Goal: Task Accomplishment & Management: Complete application form

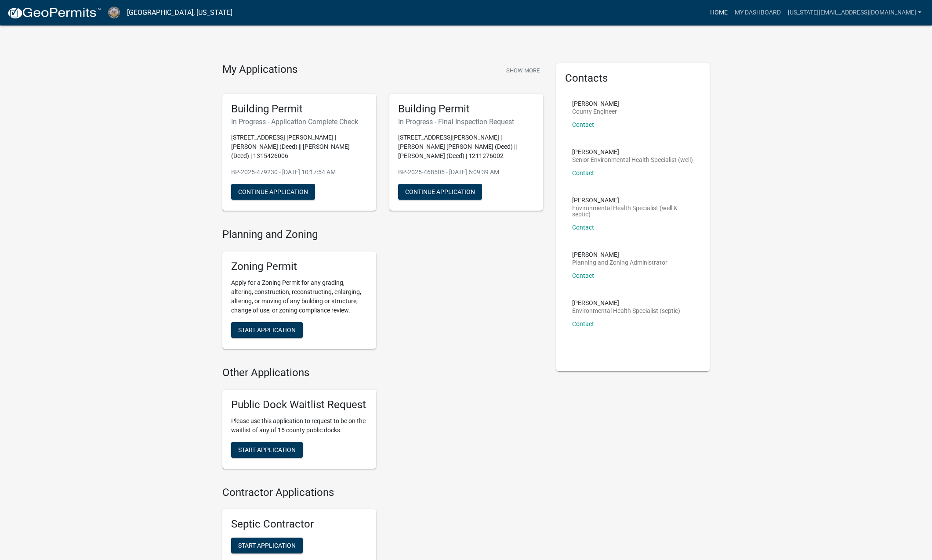
click at [731, 14] on link "Home" at bounding box center [718, 12] width 25 height 17
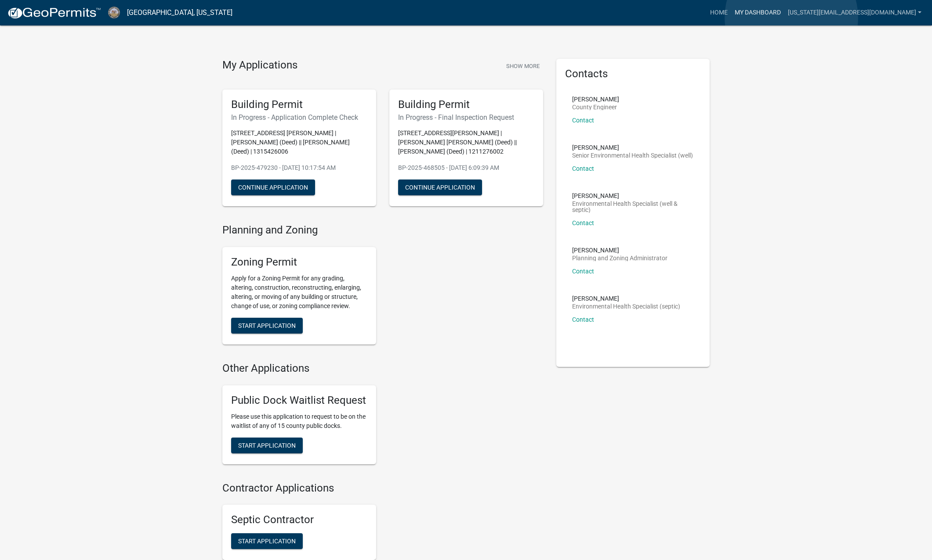
click at [784, 18] on link "My Dashboard" at bounding box center [757, 12] width 53 height 17
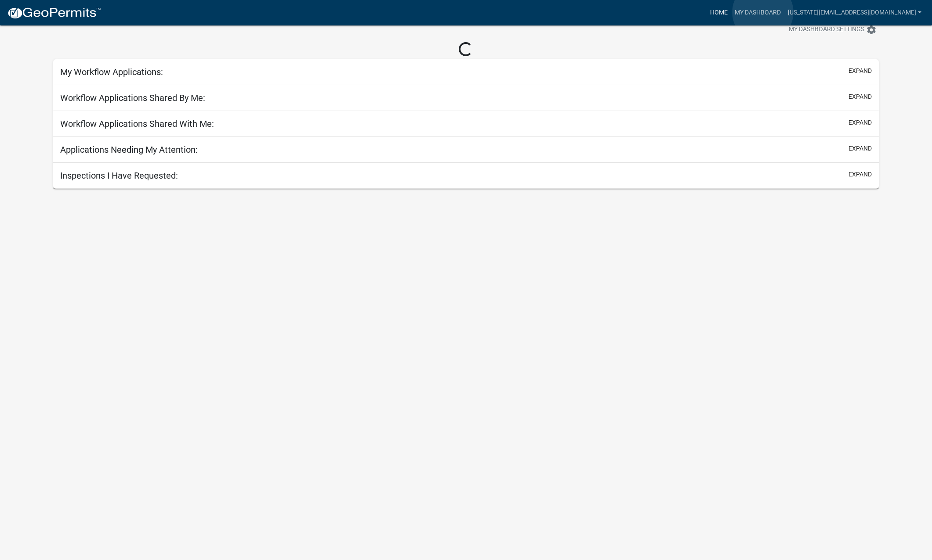
click at [731, 12] on link "Home" at bounding box center [718, 12] width 25 height 17
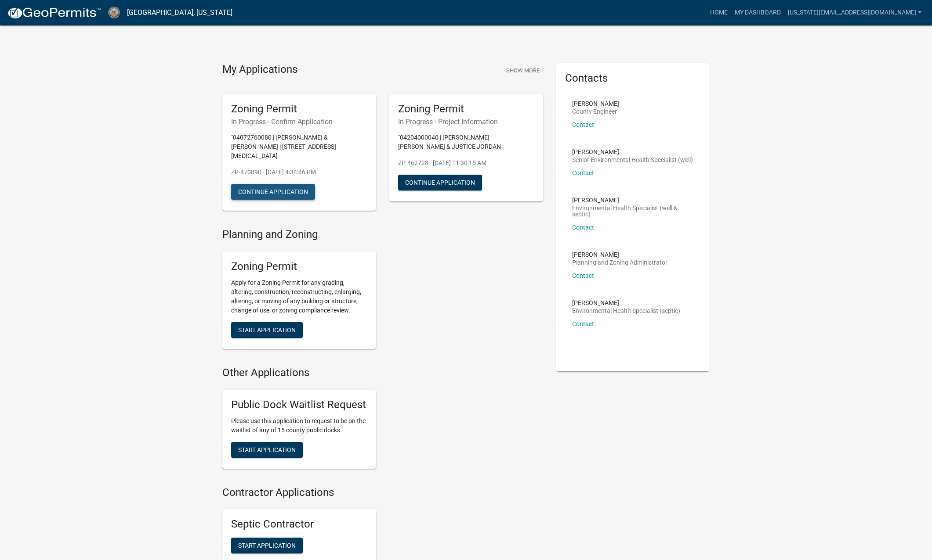
click at [280, 184] on button "Continue Application" at bounding box center [273, 192] width 84 height 16
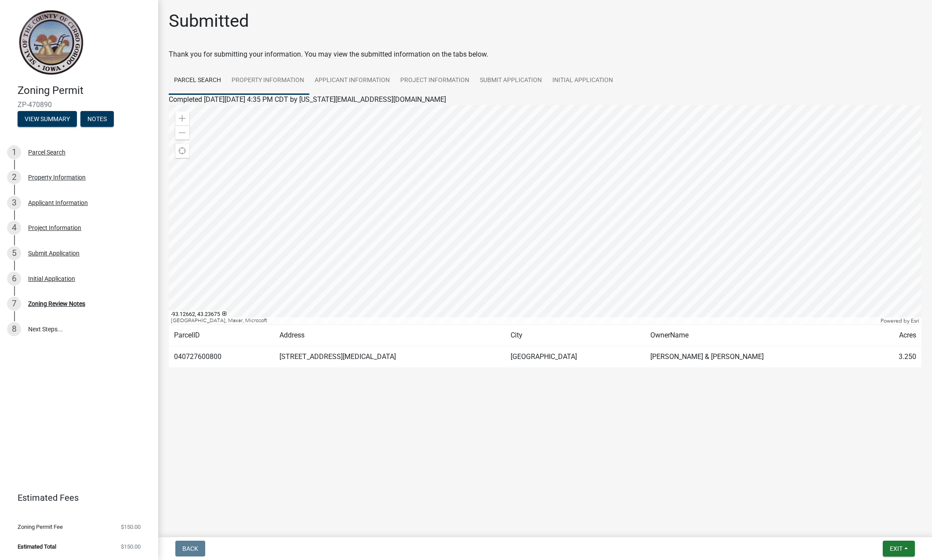
click at [251, 82] on link "Property Information" at bounding box center [267, 81] width 83 height 28
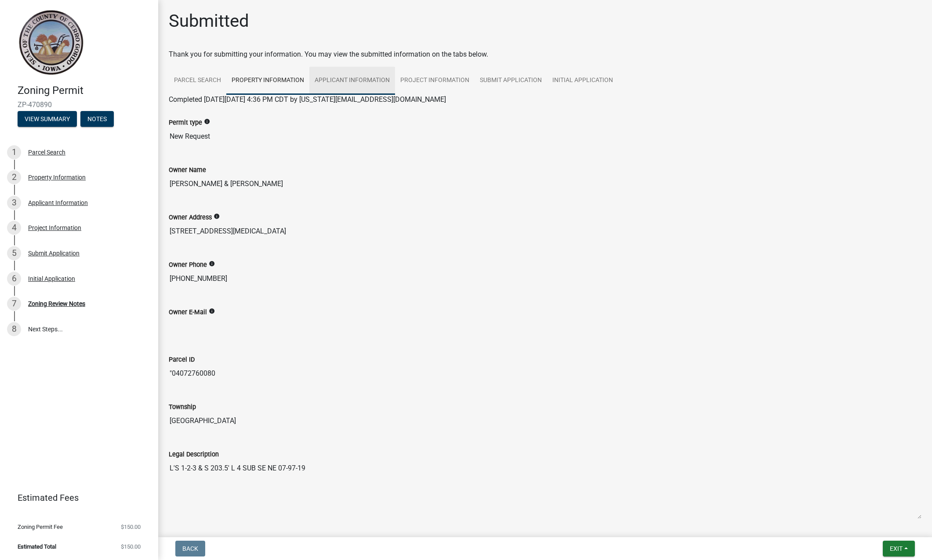
click at [323, 83] on link "Applicant Information" at bounding box center [352, 81] width 86 height 28
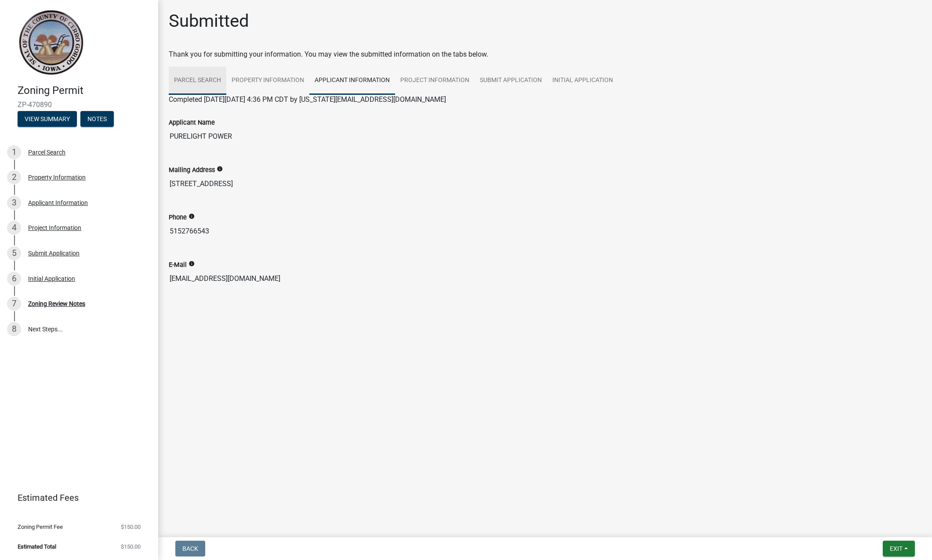
click at [207, 79] on link "Parcel Search" at bounding box center [198, 81] width 58 height 28
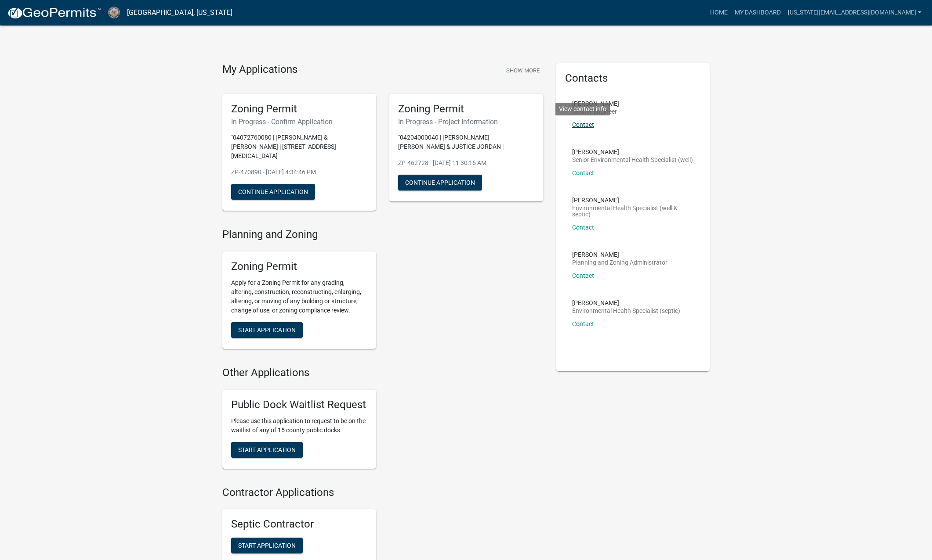
click at [585, 126] on link "Contact" at bounding box center [583, 124] width 22 height 7
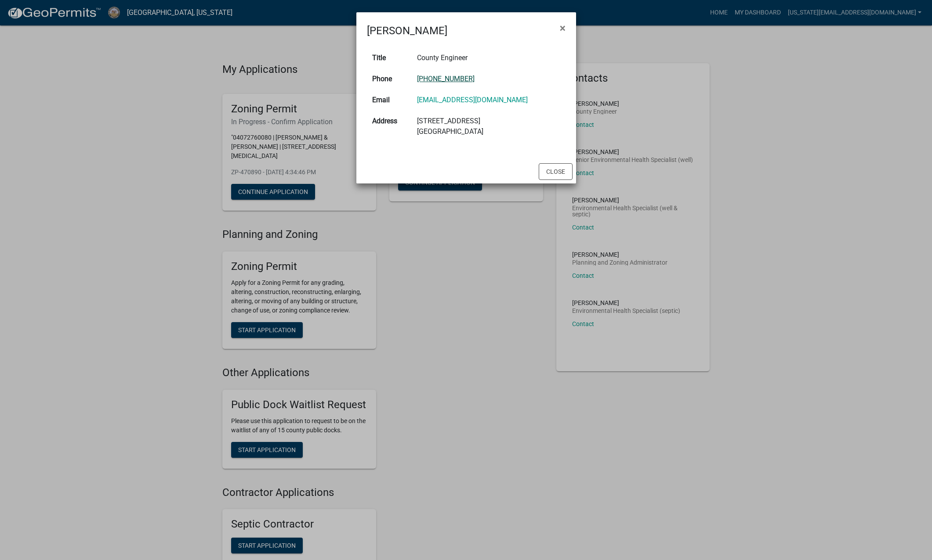
click at [434, 81] on link "[PHONE_NUMBER]" at bounding box center [446, 79] width 58 height 8
click at [560, 173] on button "Close" at bounding box center [555, 171] width 34 height 17
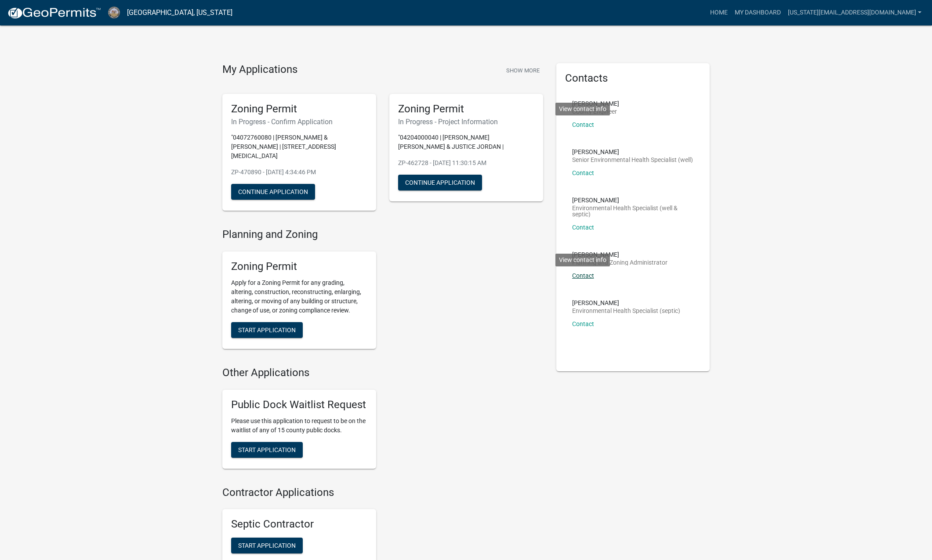
click at [581, 279] on link "Contact" at bounding box center [583, 275] width 22 height 7
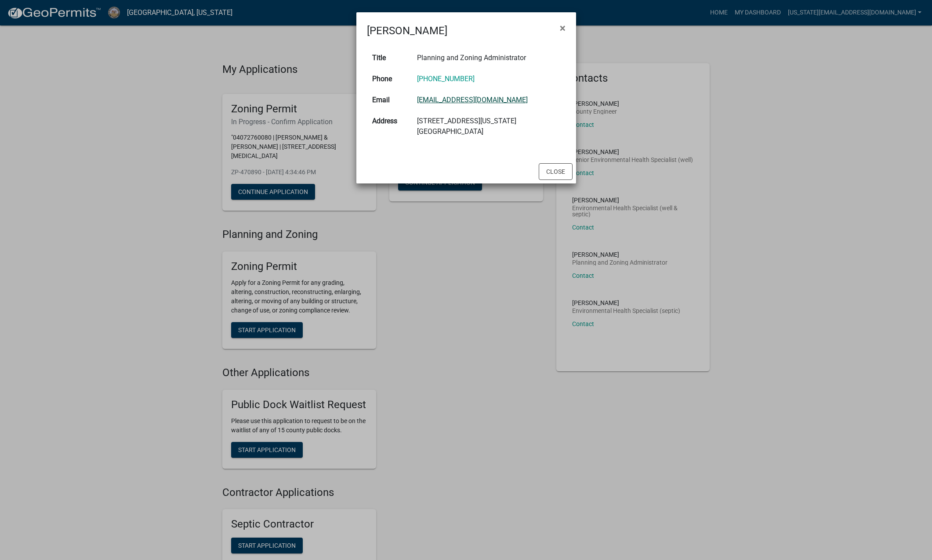
click at [464, 103] on link "[EMAIL_ADDRESS][DOMAIN_NAME]" at bounding box center [472, 100] width 111 height 8
click at [432, 79] on link "[PHONE_NUMBER]" at bounding box center [446, 79] width 58 height 8
click at [445, 79] on link "[PHONE_NUMBER]" at bounding box center [446, 79] width 58 height 8
